Goal: Information Seeking & Learning: Learn about a topic

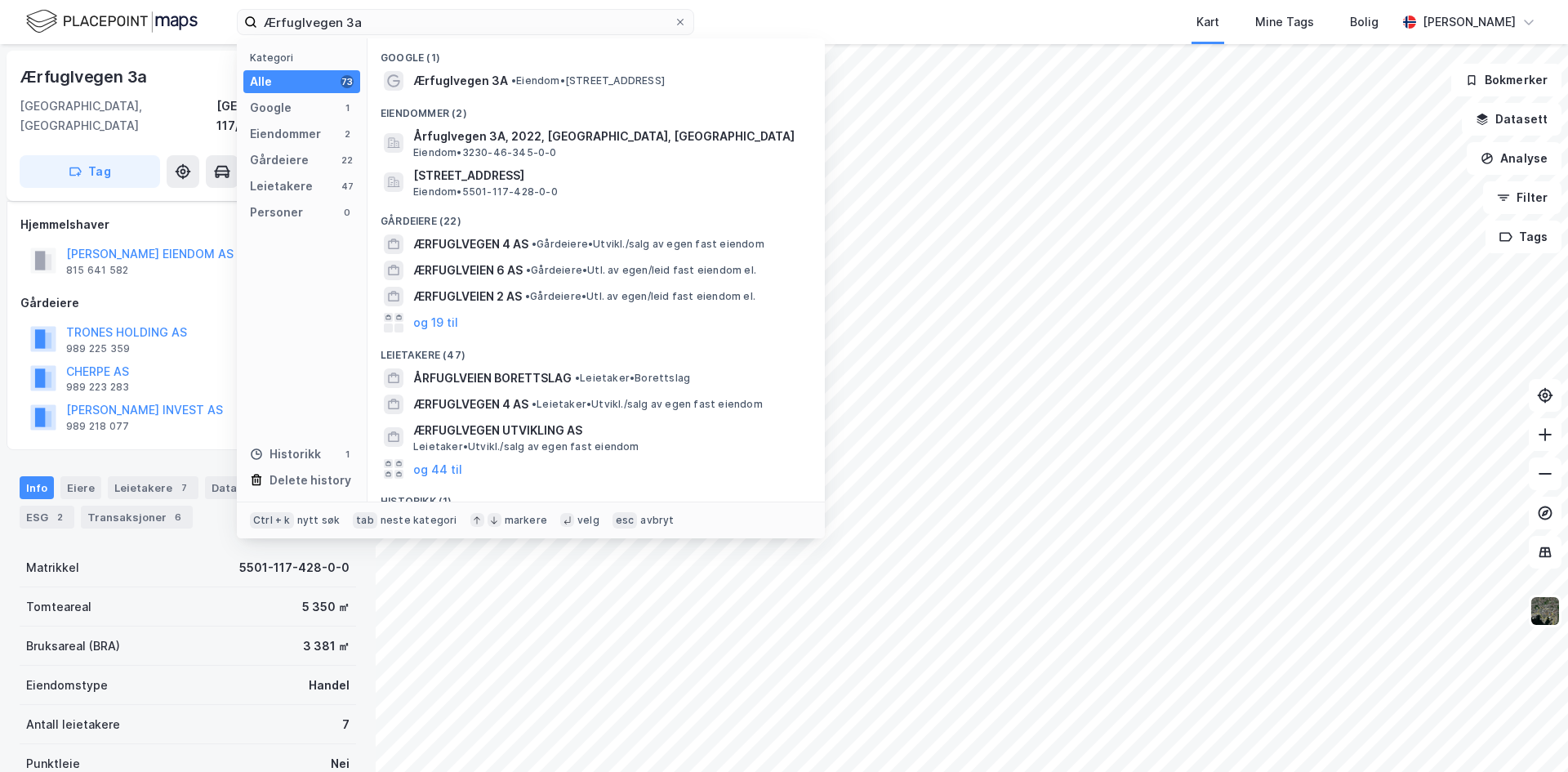
scroll to position [144, 0]
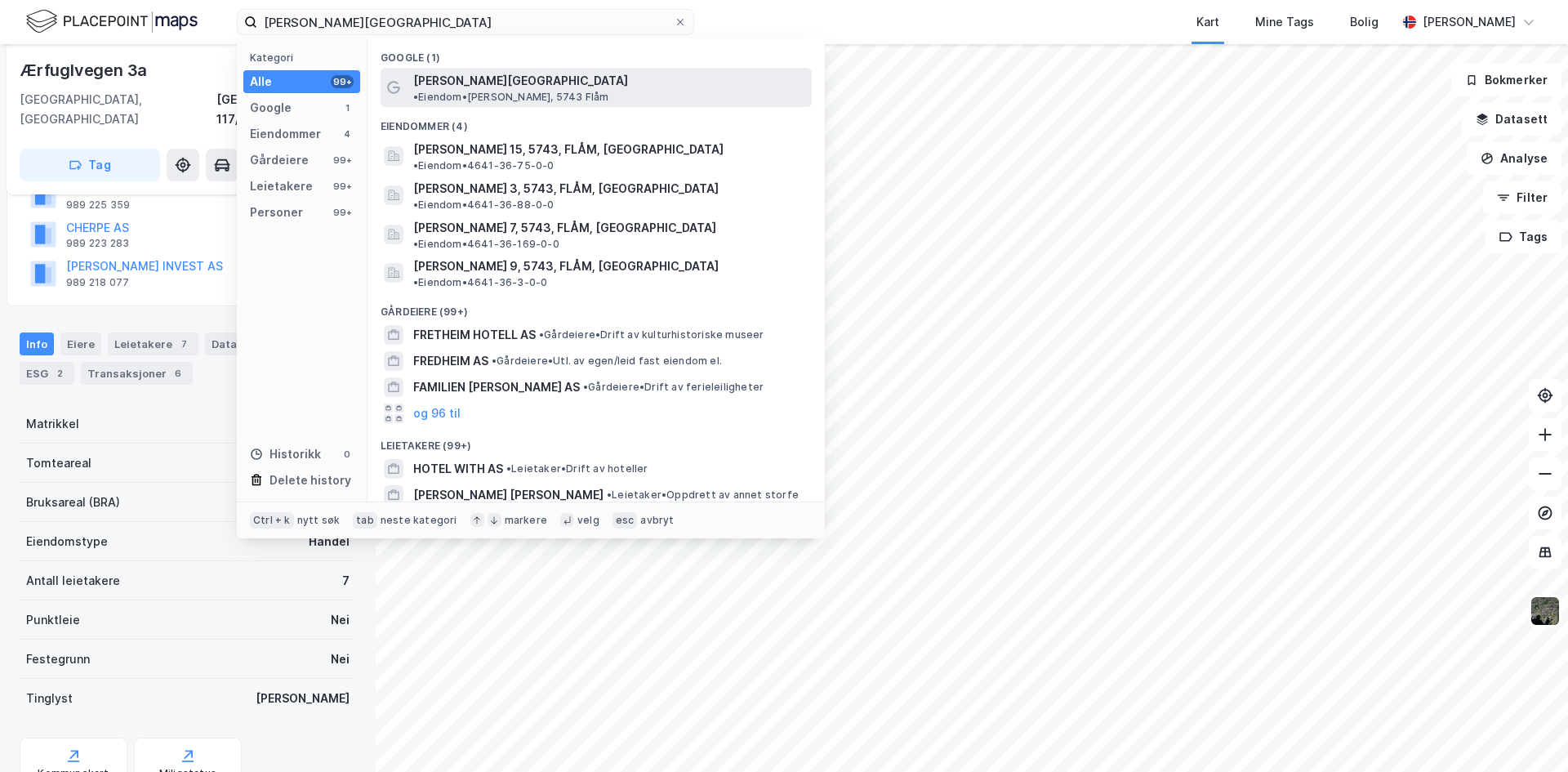
type input "[PERSON_NAME][GEOGRAPHIC_DATA]"
click at [463, 78] on span "[PERSON_NAME][GEOGRAPHIC_DATA]" at bounding box center [520, 81] width 214 height 20
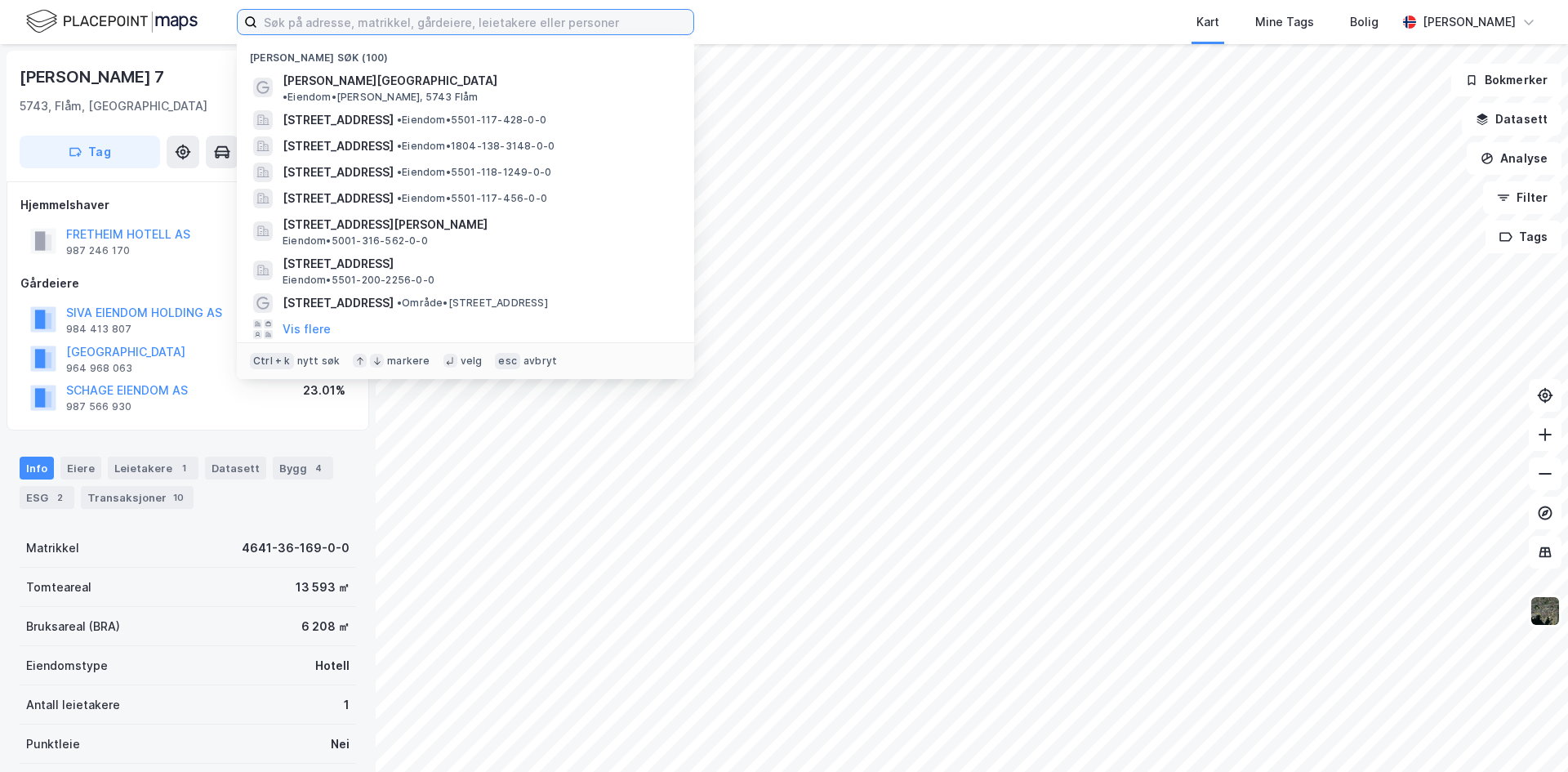
click at [535, 30] on input at bounding box center [474, 22] width 436 height 25
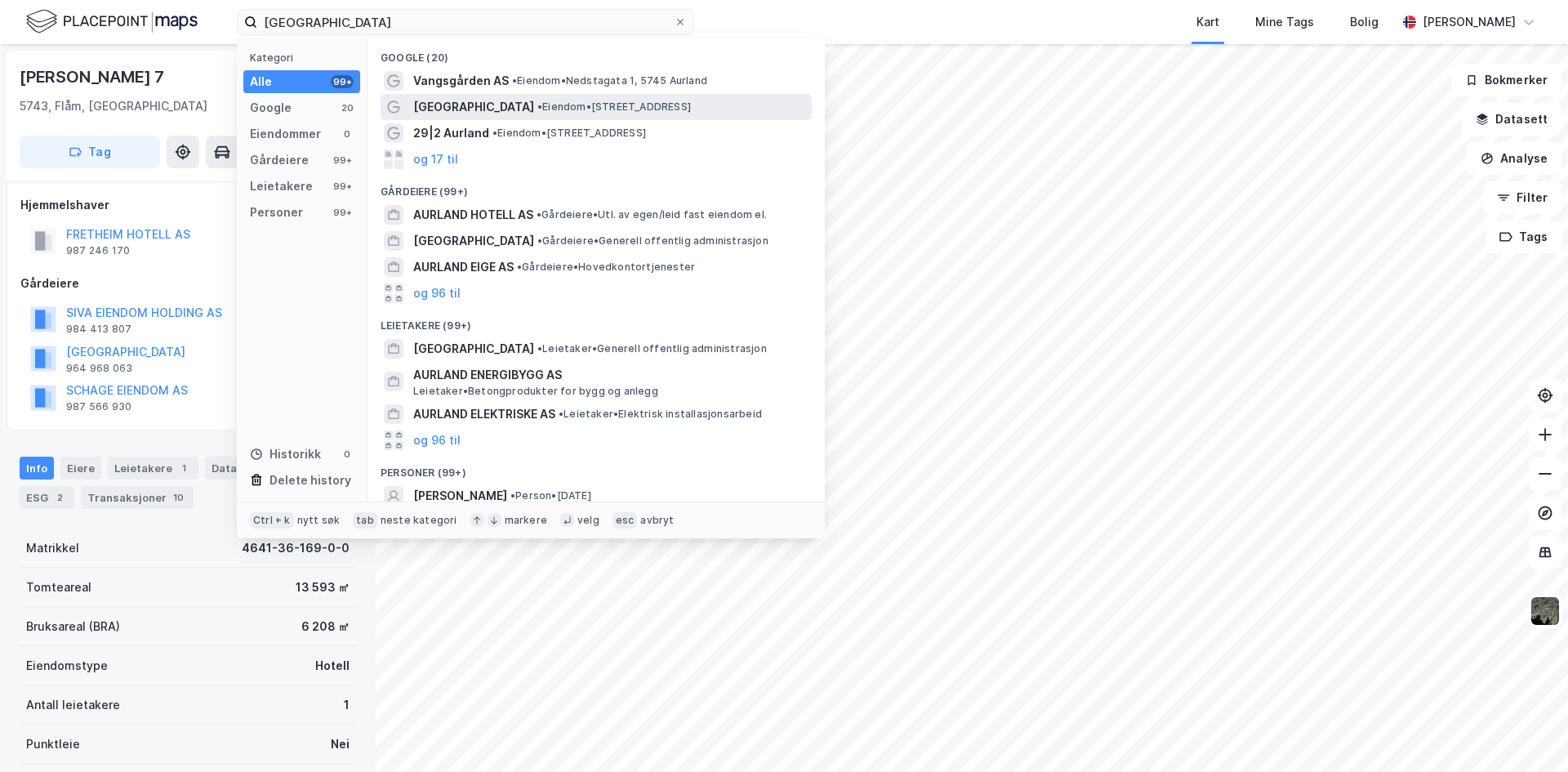
click at [453, 111] on span "Hotel Aurlandsfjord" at bounding box center [473, 107] width 121 height 20
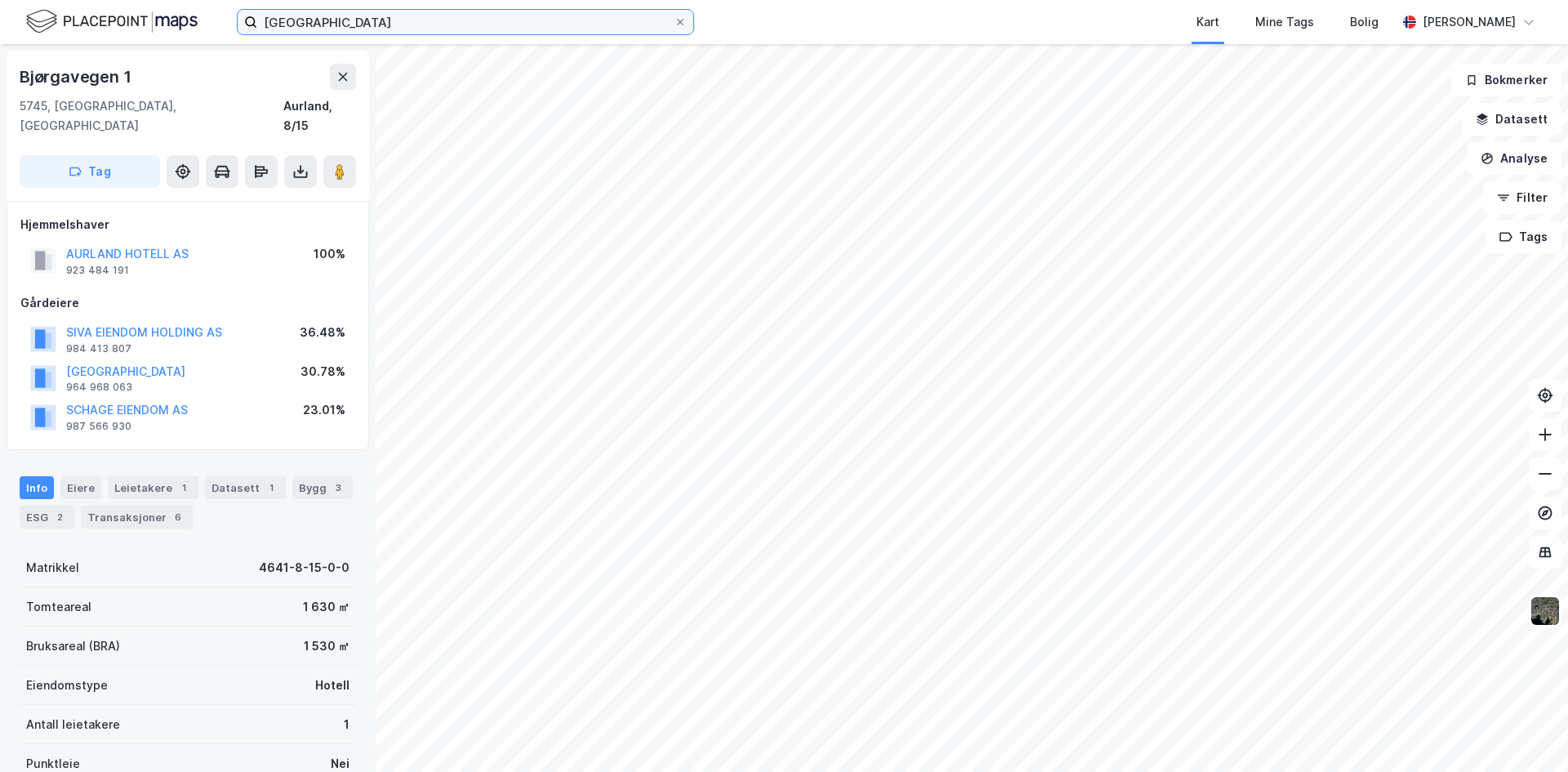
drag, startPoint x: 367, startPoint y: 24, endPoint x: 49, endPoint y: 2, distance: 318.8
click at [49, 2] on div "Aurland Hotel Kart Mine Tags Bolig Aleksander Gukild" at bounding box center [784, 22] width 1568 height 44
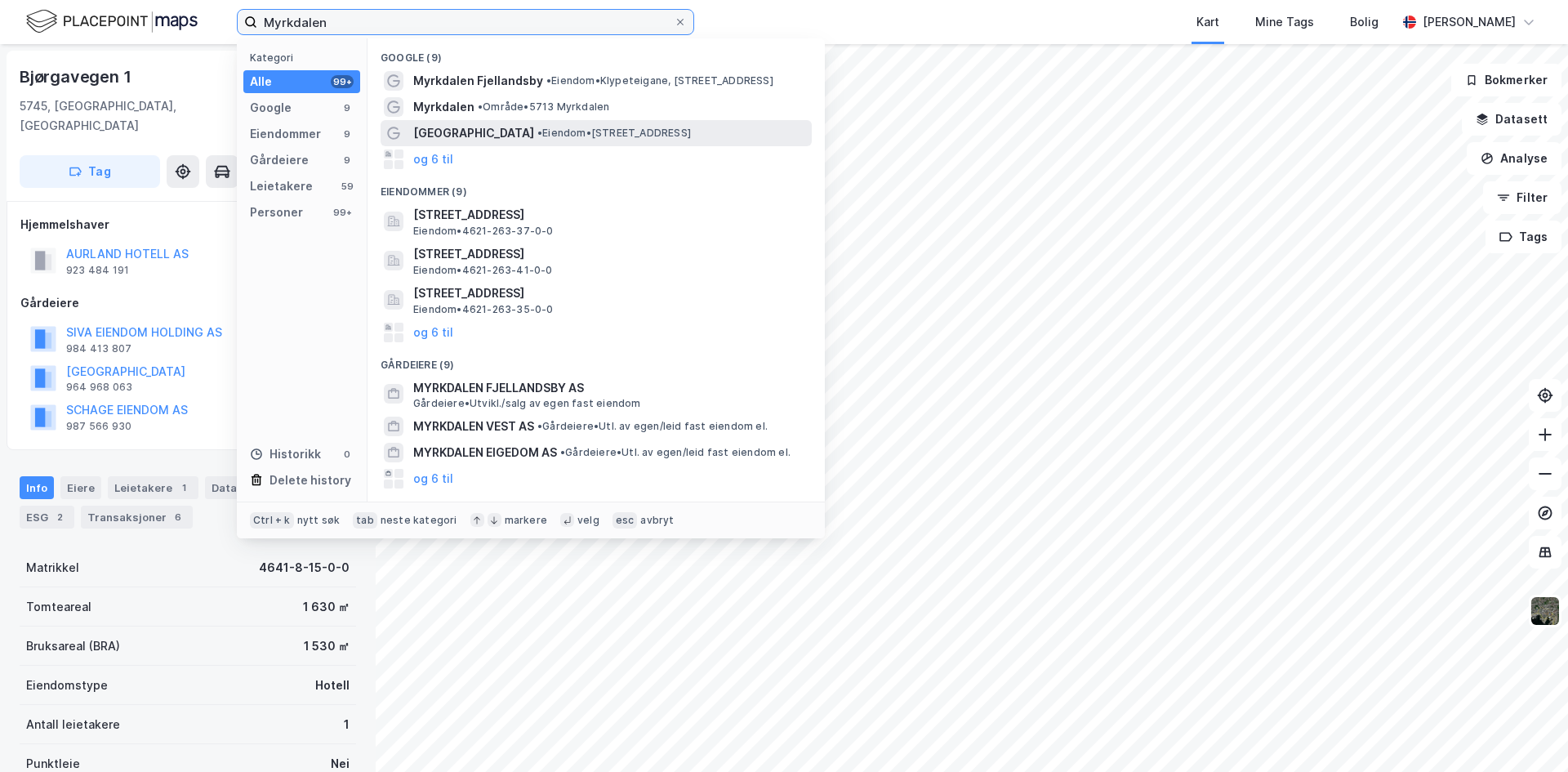
type input "Myrkdalen"
click at [488, 135] on span "Myrkdalen Hotel" at bounding box center [473, 134] width 121 height 20
